Goal: Find specific page/section: Find specific page/section

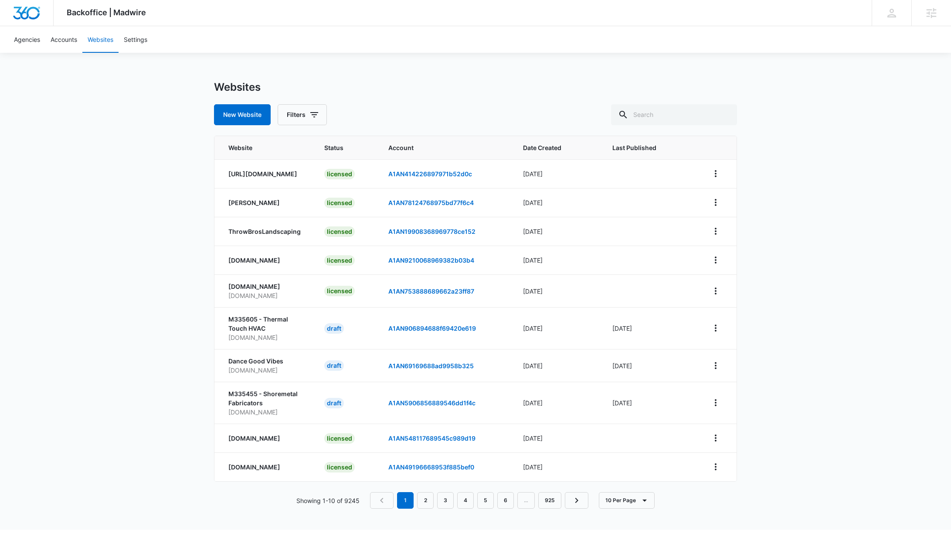
click at [852, 186] on div "Backoffice | Madwire Apps Settings Adam Moore adam.moore@madwire.com My Profile…" at bounding box center [475, 264] width 951 height 529
click at [20, 43] on link "Agencies" at bounding box center [27, 39] width 37 height 27
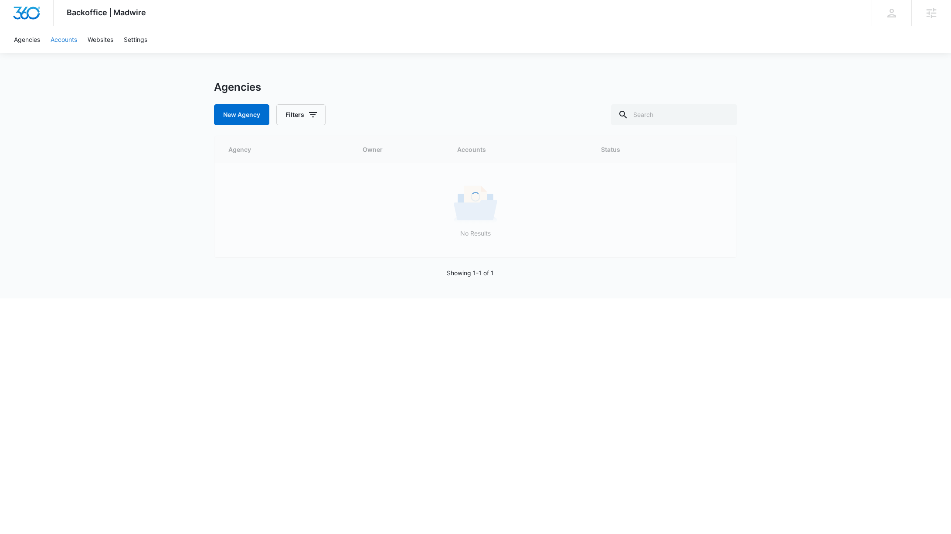
click at [67, 38] on link "Accounts" at bounding box center [63, 39] width 37 height 27
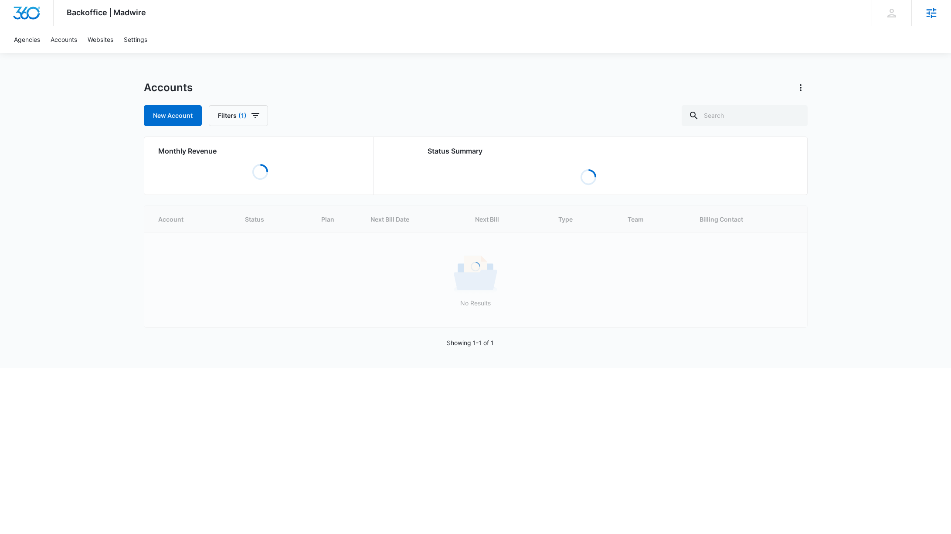
click at [926, 11] on icon at bounding box center [931, 13] width 13 height 13
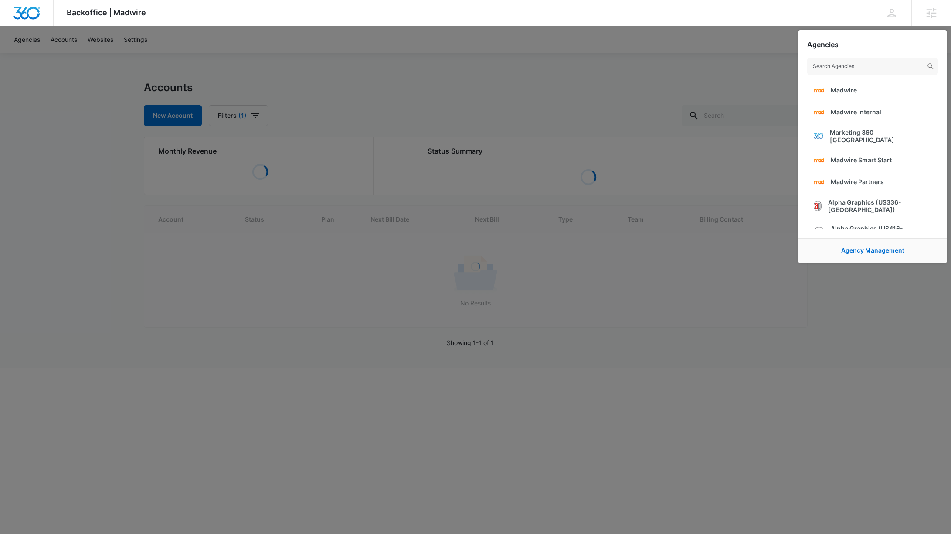
click at [725, 86] on div at bounding box center [475, 267] width 951 height 534
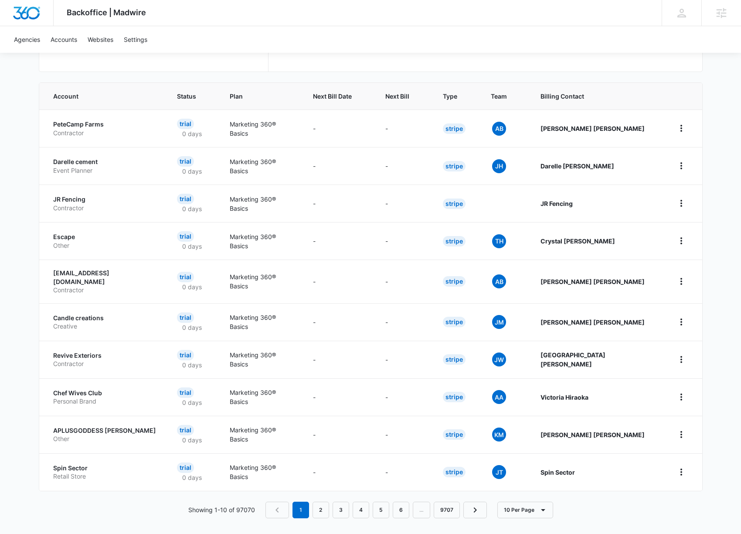
scroll to position [161, 0]
click at [320, 502] on link "2" at bounding box center [321, 510] width 17 height 17
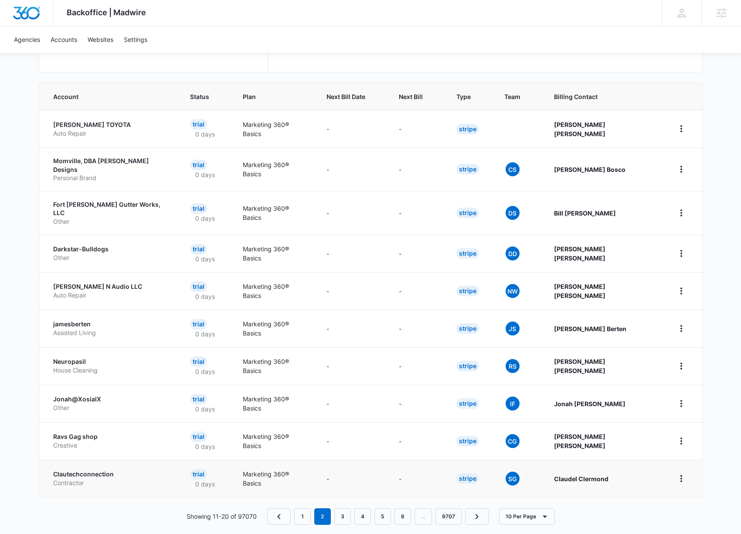
scroll to position [161, 0]
click at [346, 508] on link "3" at bounding box center [342, 516] width 17 height 17
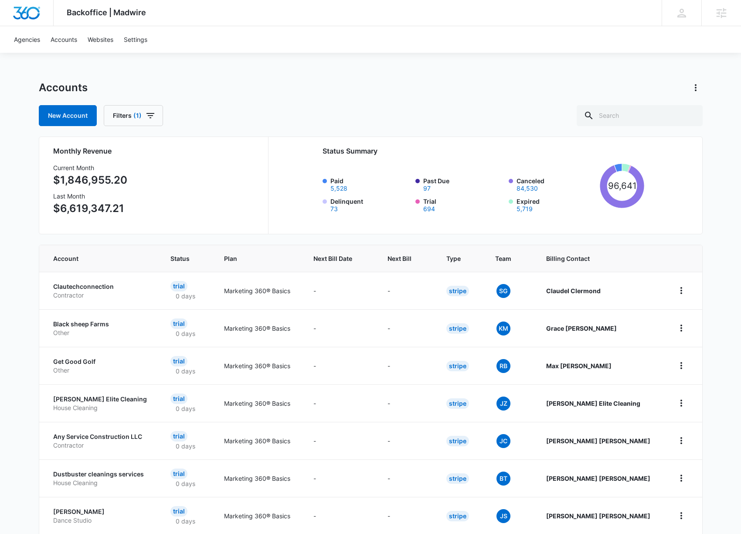
click at [708, 369] on div "Backoffice | Madwire Apps Settings Adam Moore adam.moore@madwire.com My Profile…" at bounding box center [370, 347] width 741 height 695
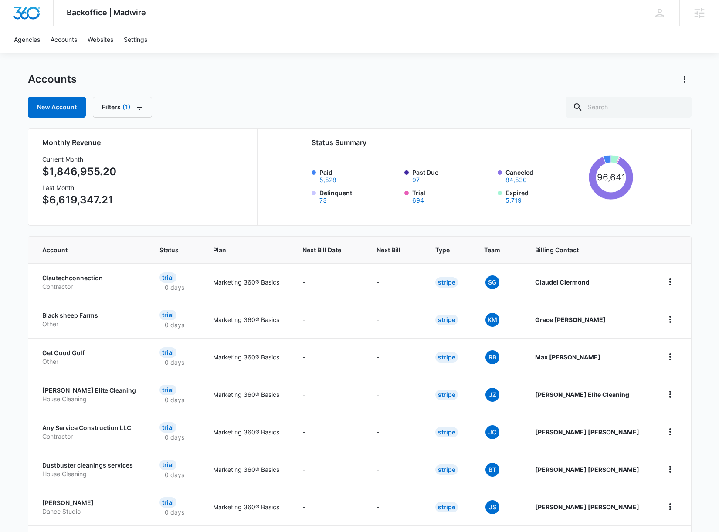
scroll to position [8, 0]
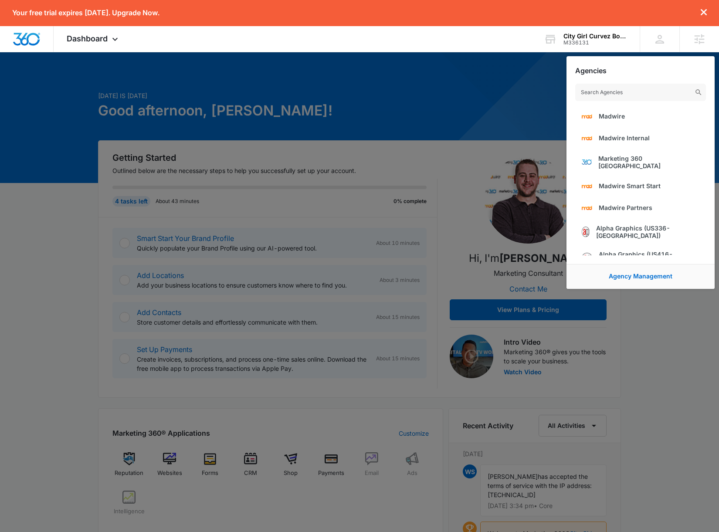
click at [547, 128] on div at bounding box center [359, 266] width 719 height 532
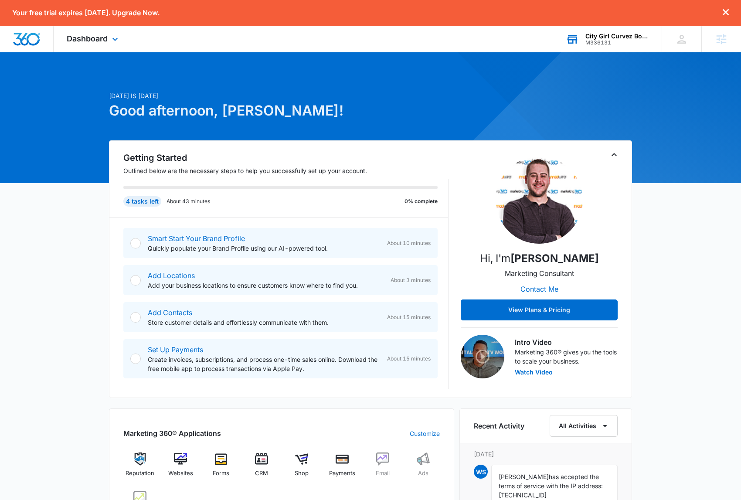
click at [611, 48] on div "City Girl Curvez Boutique M336131 Your Accounts View All" at bounding box center [607, 39] width 109 height 26
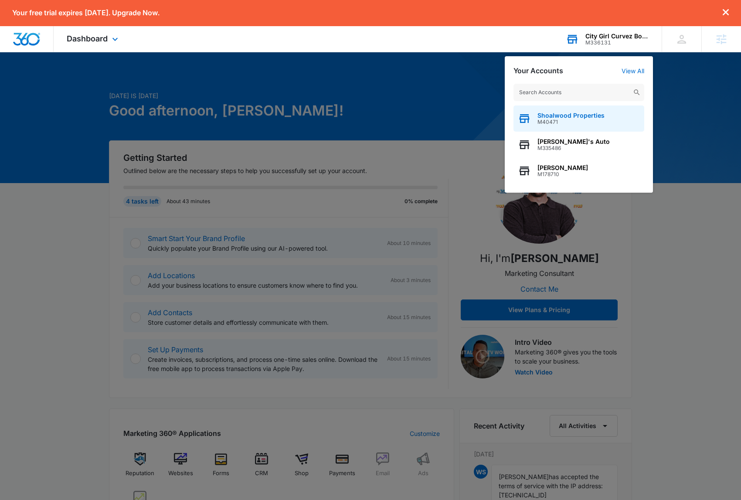
click at [554, 119] on span "M40471" at bounding box center [570, 122] width 67 height 6
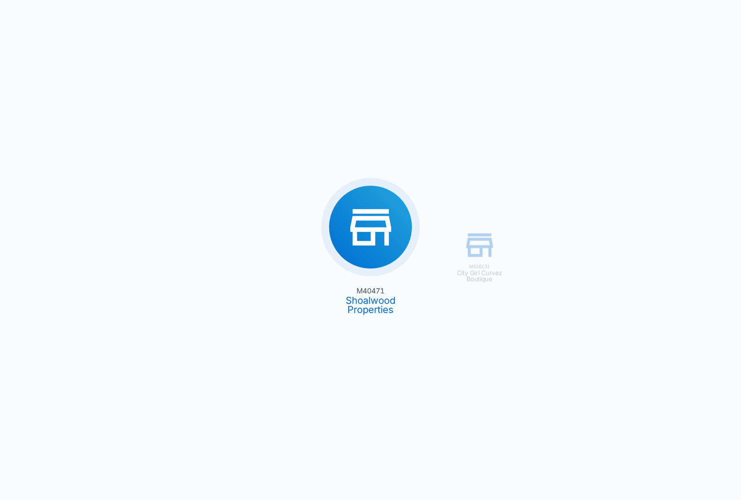
click at [666, 155] on div "M336131 City Girl Curvez Boutique M40471 Shoalwood Properties" at bounding box center [370, 250] width 741 height 500
drag, startPoint x: 734, startPoint y: 493, endPoint x: 819, endPoint y: 496, distance: 84.6
click at [719, 496] on html "M336131 City Girl Curvez Boutique M40471 Shoalwood Properties Dashboard Apps Se…" at bounding box center [370, 250] width 741 height 500
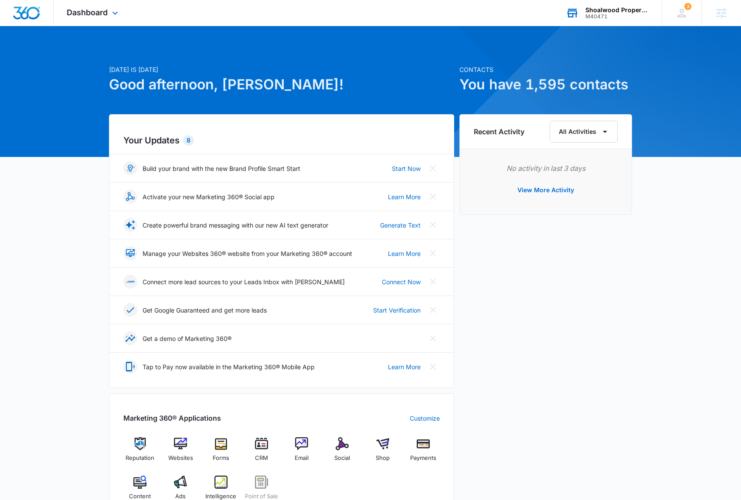
click at [65, 309] on div "[DATE] is [DATE] Good afternoon, [PERSON_NAME]! Contacts You have 1,595 contact…" at bounding box center [370, 420] width 741 height 766
click at [687, 327] on div "[DATE] is [DATE] Good afternoon, [PERSON_NAME]! Contacts You have 1,595 contact…" at bounding box center [370, 420] width 741 height 766
click at [175, 447] on img at bounding box center [180, 443] width 13 height 13
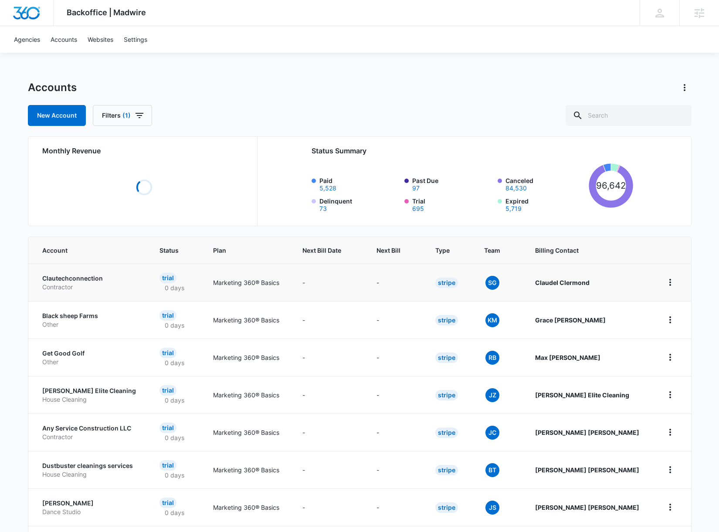
click at [80, 281] on p "Clautechconnection" at bounding box center [90, 278] width 96 height 9
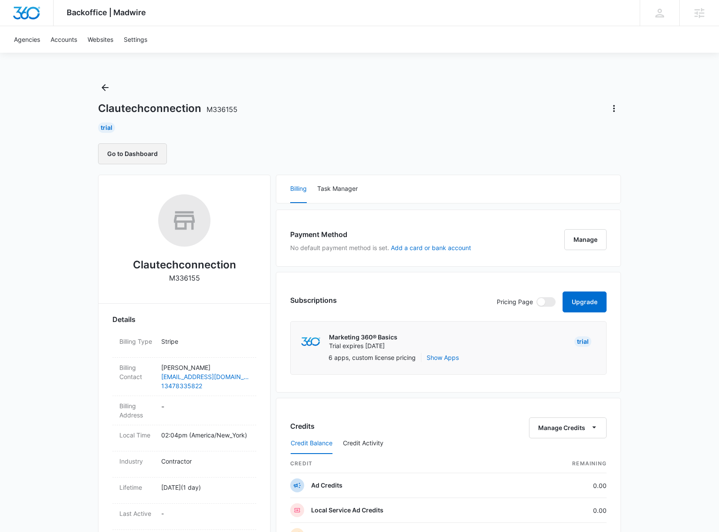
click at [139, 160] on button "Go to Dashboard" at bounding box center [132, 153] width 69 height 21
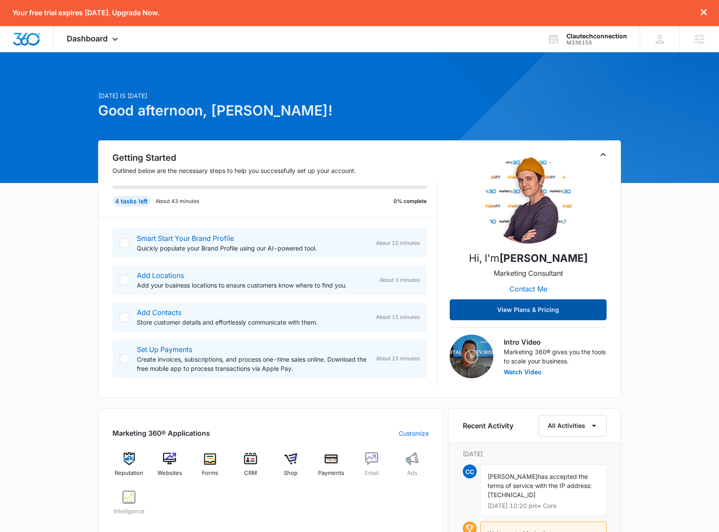
click at [530, 309] on button "View Plans & Pricing" at bounding box center [528, 309] width 157 height 21
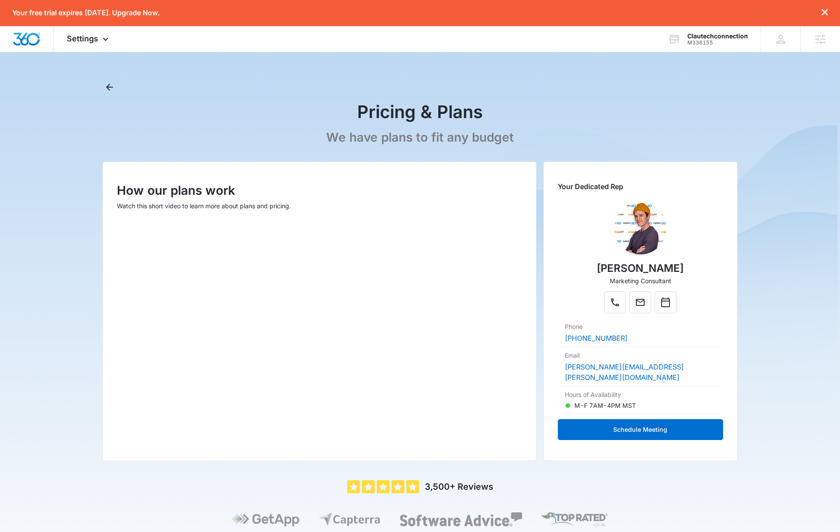
click at [719, 14] on icon "dismiss this dialog" at bounding box center [824, 12] width 6 height 6
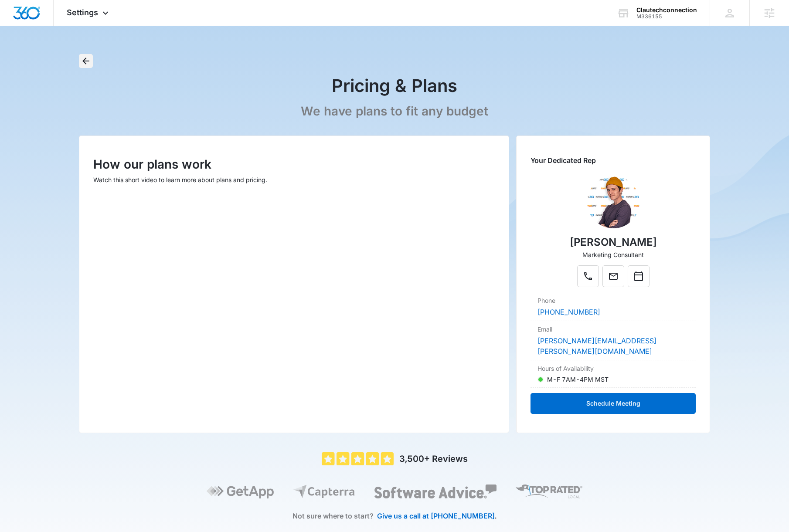
click at [90, 65] on icon "Back" at bounding box center [86, 61] width 10 height 10
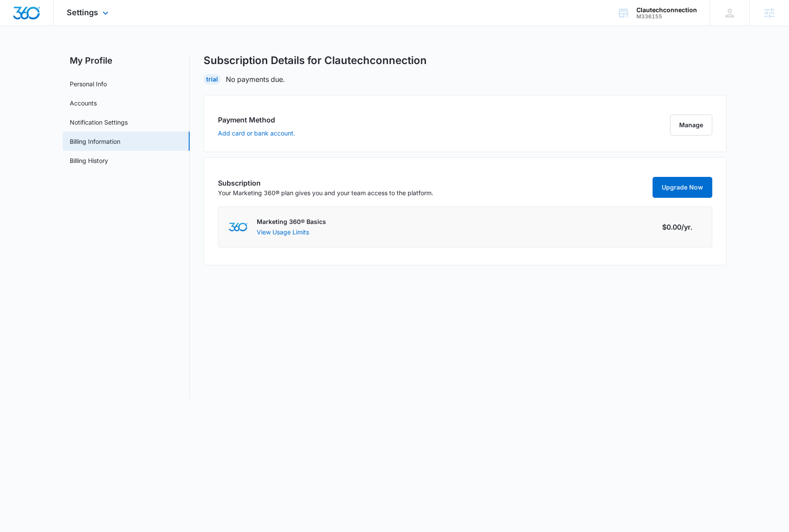
click at [19, 13] on img "Dashboard" at bounding box center [27, 13] width 28 height 13
